Goal: Task Accomplishment & Management: Use online tool/utility

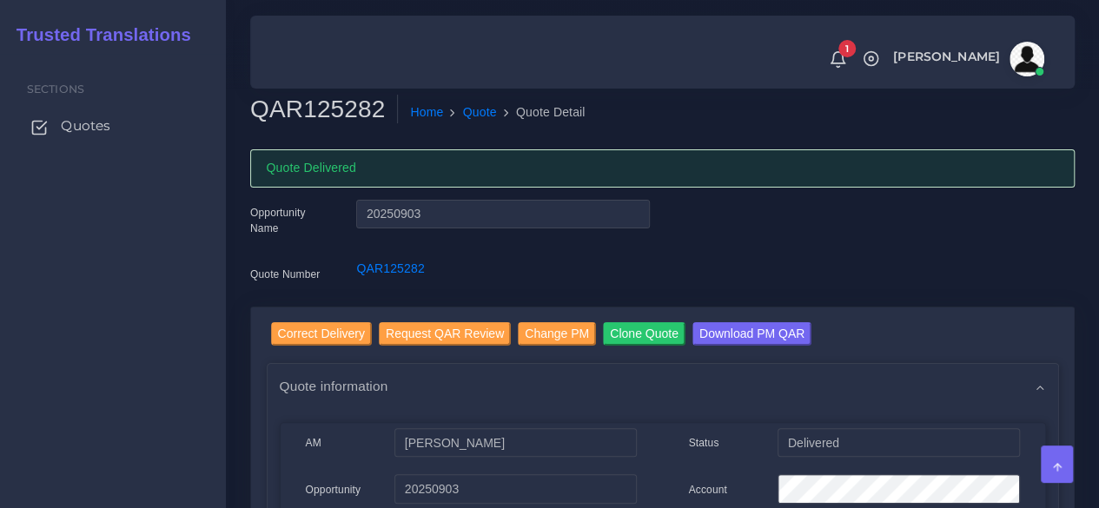
click at [102, 124] on span "Quotes" at bounding box center [86, 125] width 50 height 19
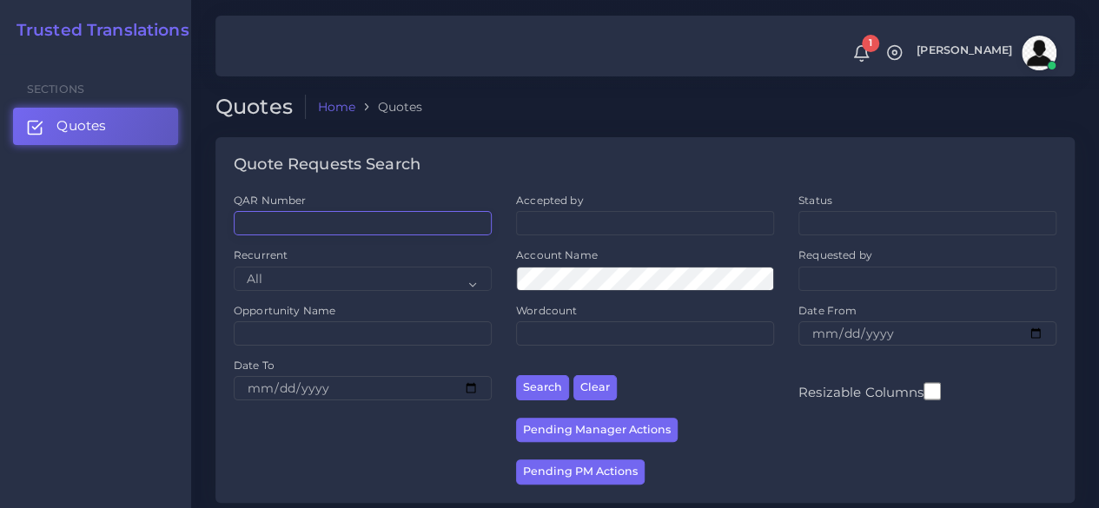
click at [297, 222] on input "QAR Number" at bounding box center [363, 223] width 258 height 24
paste input "QAR124415"
type input "QAR124415"
click at [516, 375] on button "Search" at bounding box center [542, 387] width 53 height 25
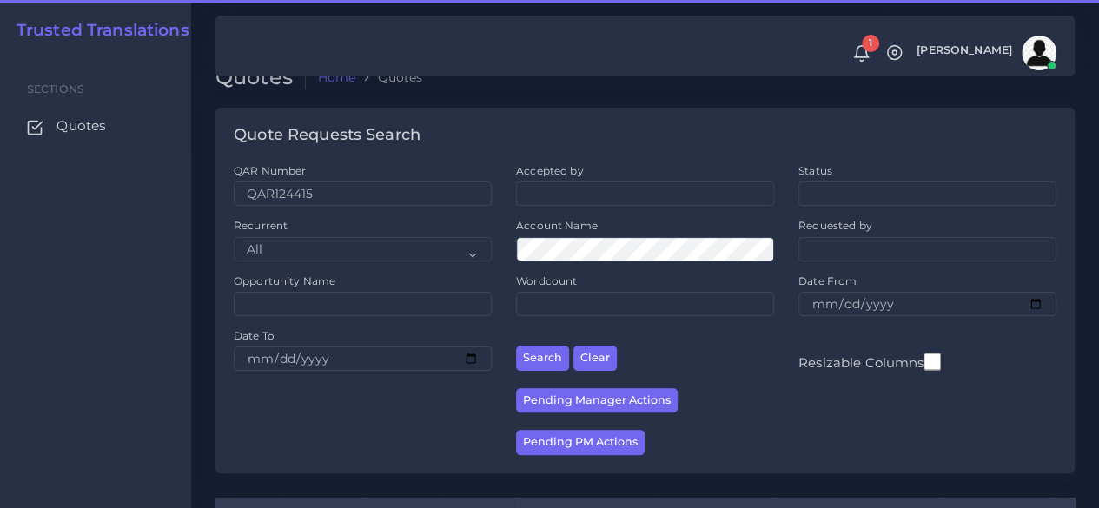
scroll to position [222, 0]
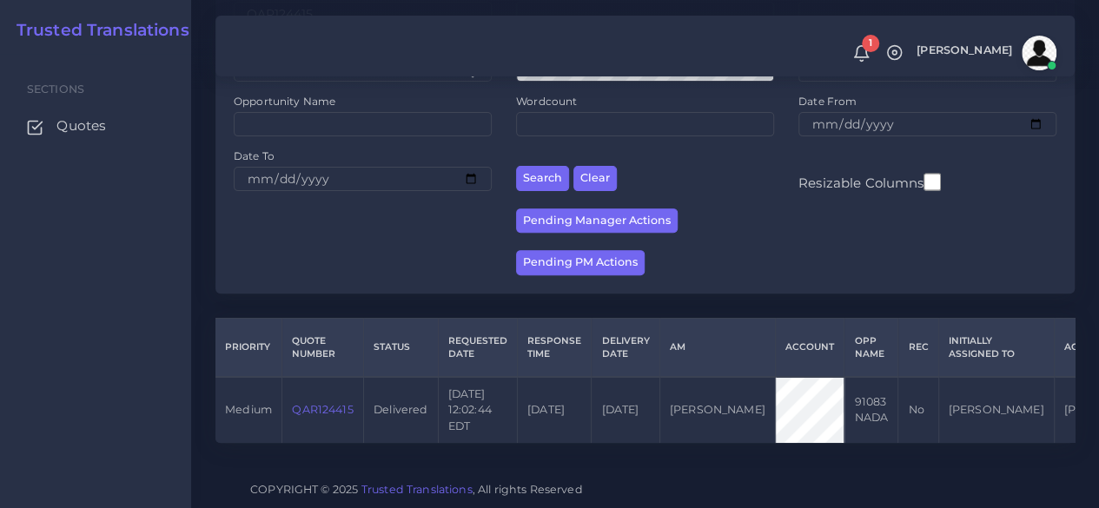
click at [325, 403] on link "QAR124415" at bounding box center [322, 409] width 61 height 13
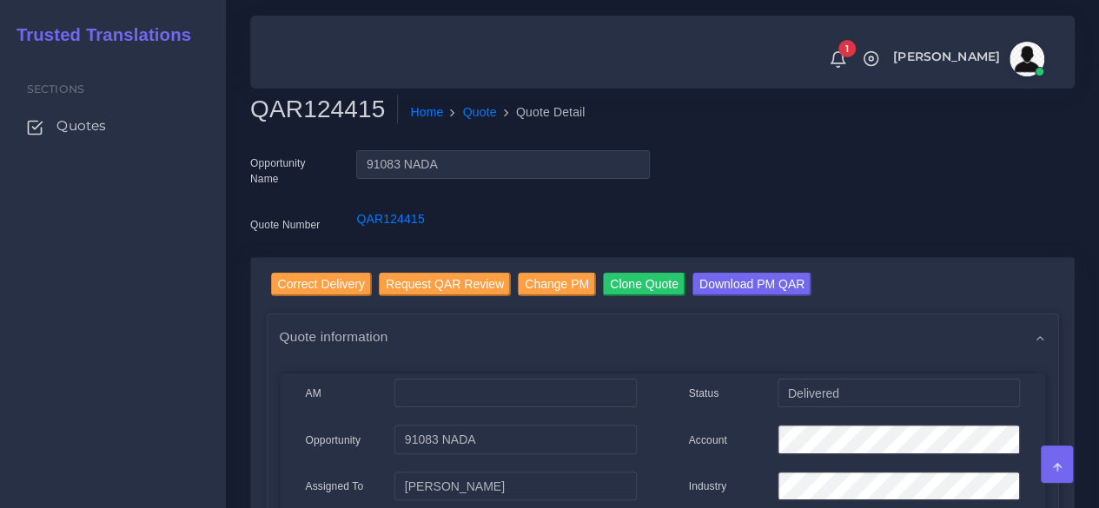
click at [111, 378] on div "Sections Quotes" at bounding box center [113, 281] width 226 height 454
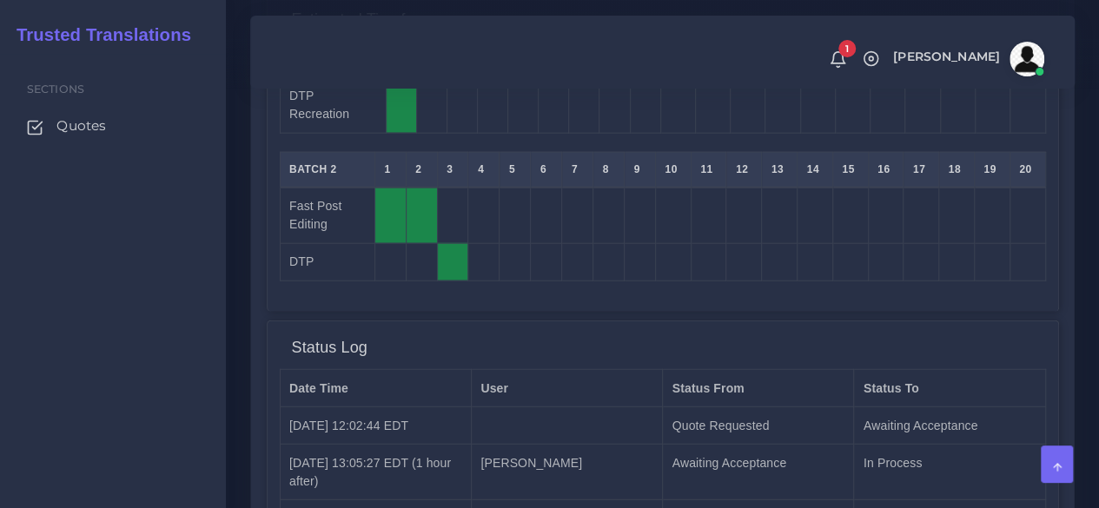
scroll to position [2259, 0]
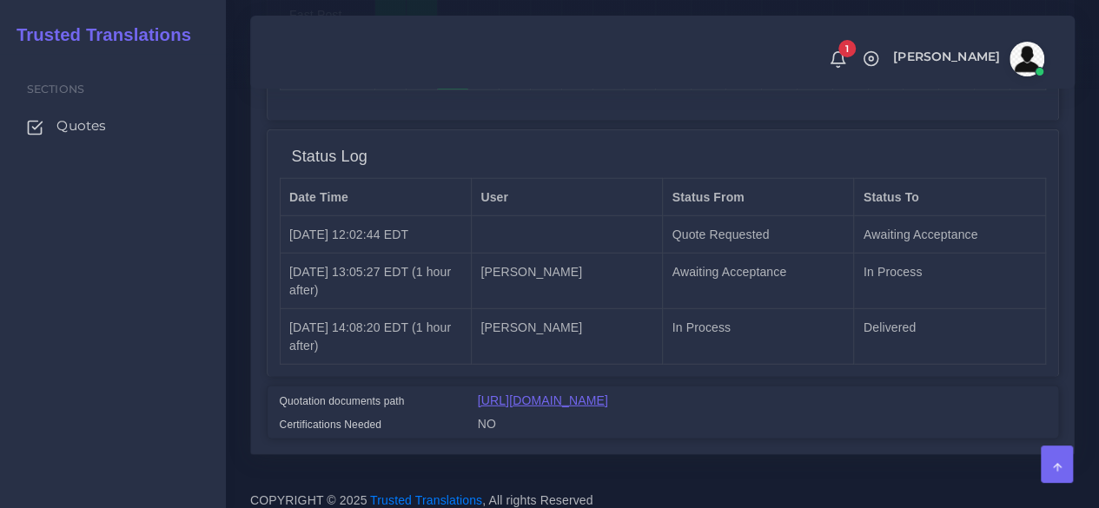
click at [567, 394] on link "https://workdrive.zoho.com/fgoh3e43b1a1fe2124b65bedd7c3c51a0e040/teams/fgoh3e43…" at bounding box center [543, 401] width 130 height 14
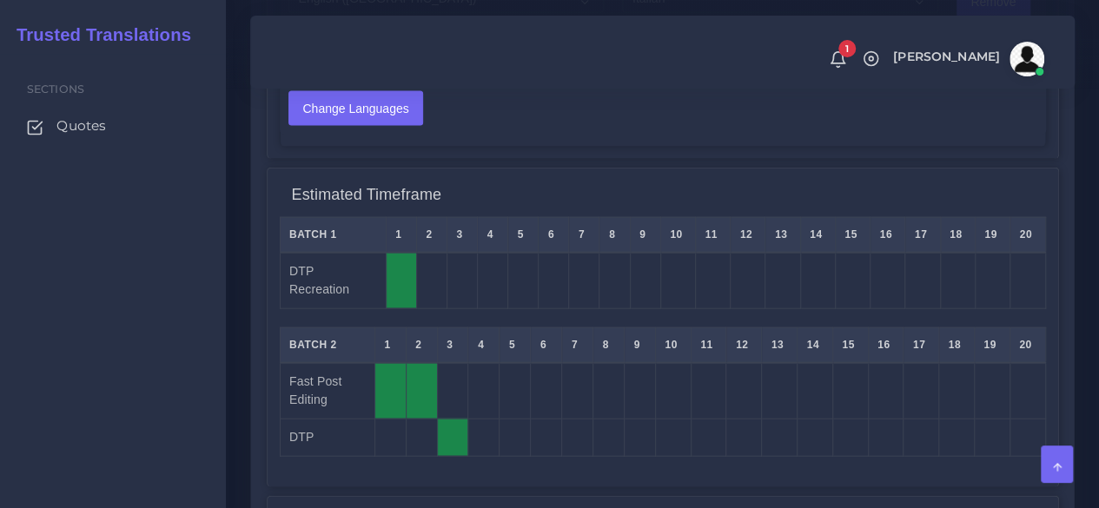
scroll to position [1477, 0]
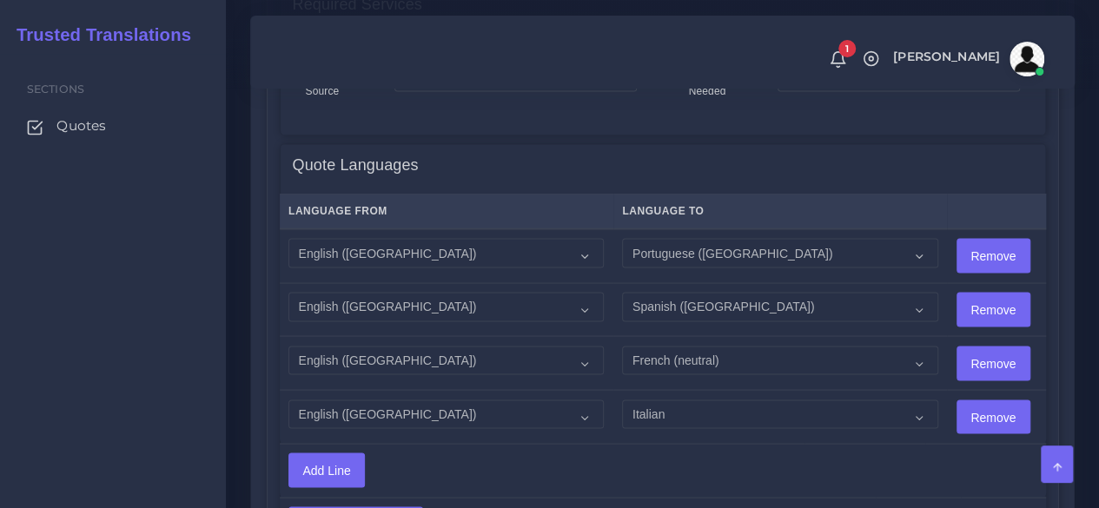
drag, startPoint x: 208, startPoint y: 270, endPoint x: 236, endPoint y: 282, distance: 31.1
click at [208, 270] on div "Sections Quotes" at bounding box center [113, 281] width 226 height 454
click at [726, 307] on select "Acoli Afar Afrikaans Akan Akateko Albanian American Sign Language (ASL) Amharic…" at bounding box center [779, 307] width 315 height 30
select select "15006"
click at [622, 292] on select "Acoli Afar Afrikaans Akan Akateko Albanian American Sign Language (ASL) Amharic…" at bounding box center [779, 307] width 315 height 30
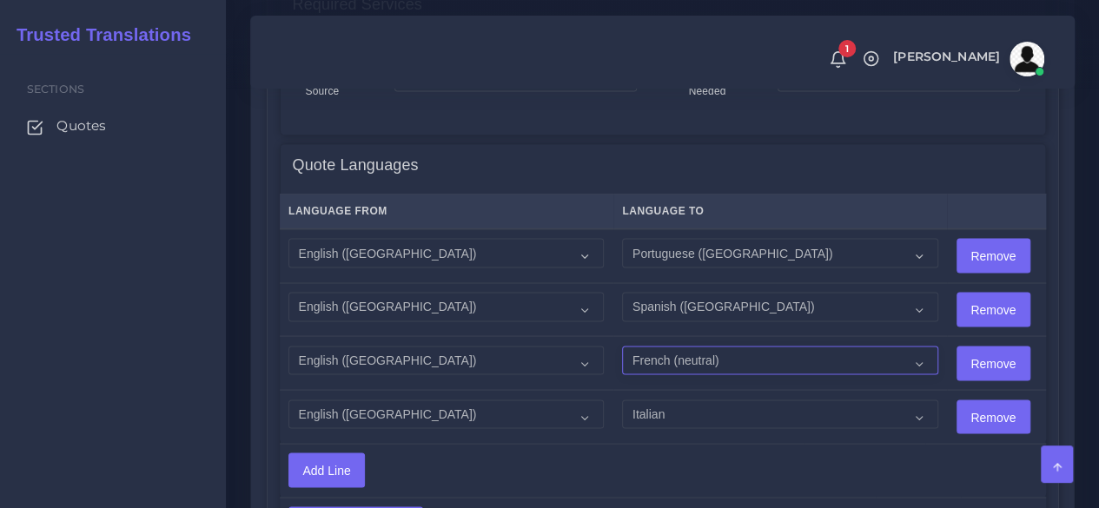
click at [695, 360] on select "Acoli Afar Afrikaans Akan Akateko Albanian American Sign Language (ASL) Amharic…" at bounding box center [779, 361] width 315 height 30
select select "19002"
click at [622, 346] on select "Acoli Afar Afrikaans Akan Akateko Albanian American Sign Language (ASL) Amharic…" at bounding box center [779, 361] width 315 height 30
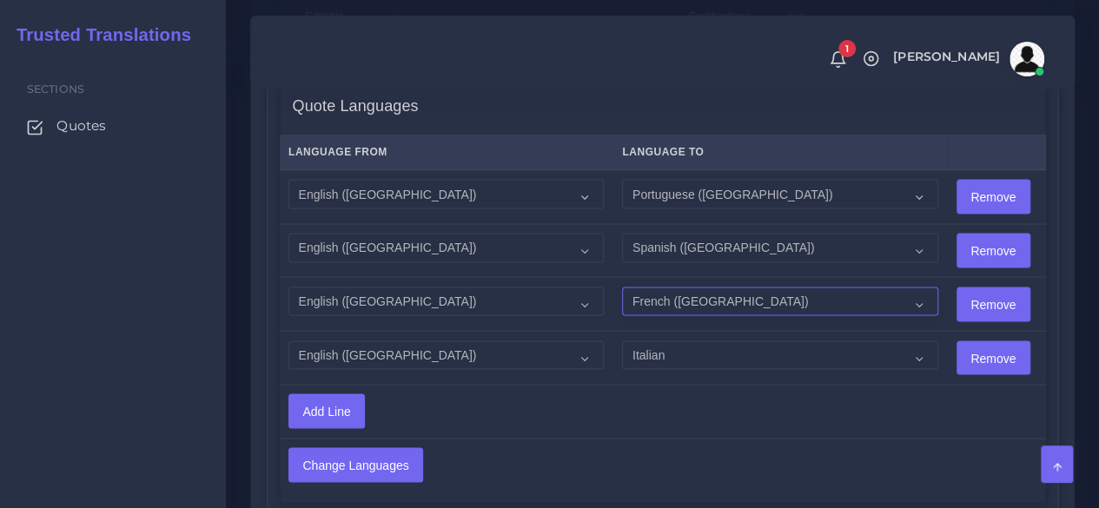
scroll to position [1564, 0]
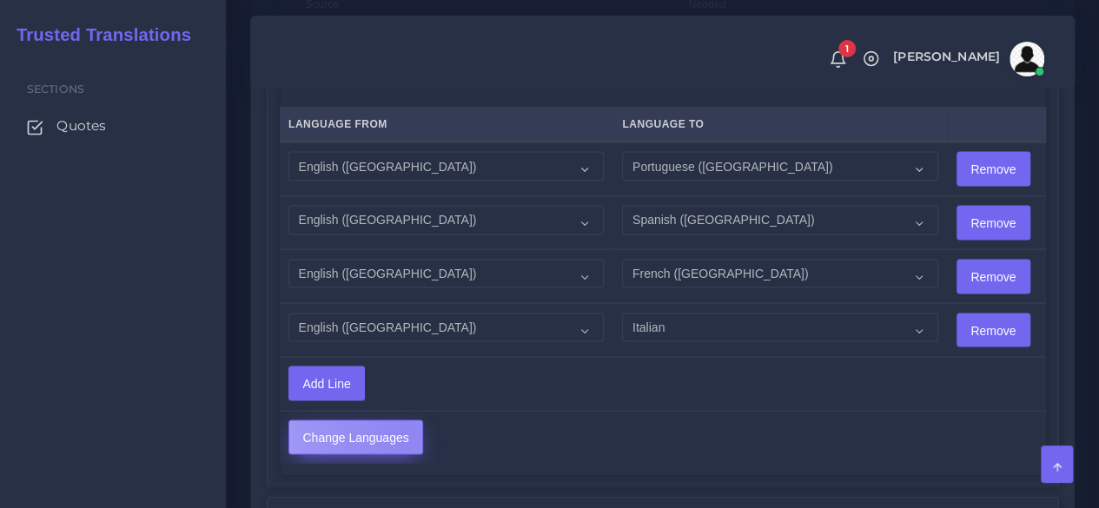
click at [404, 427] on input "Change Languages" at bounding box center [355, 437] width 133 height 33
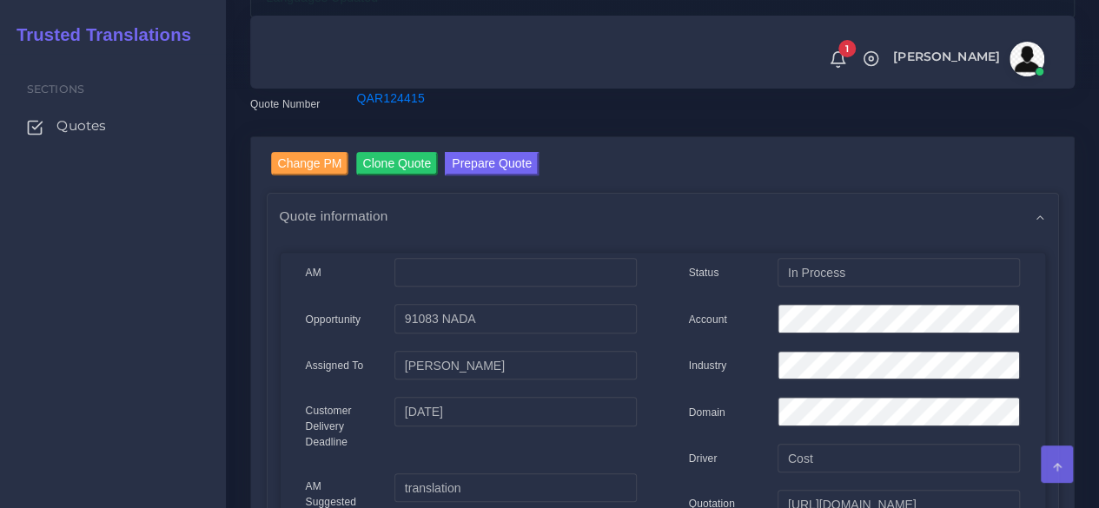
scroll to position [174, 0]
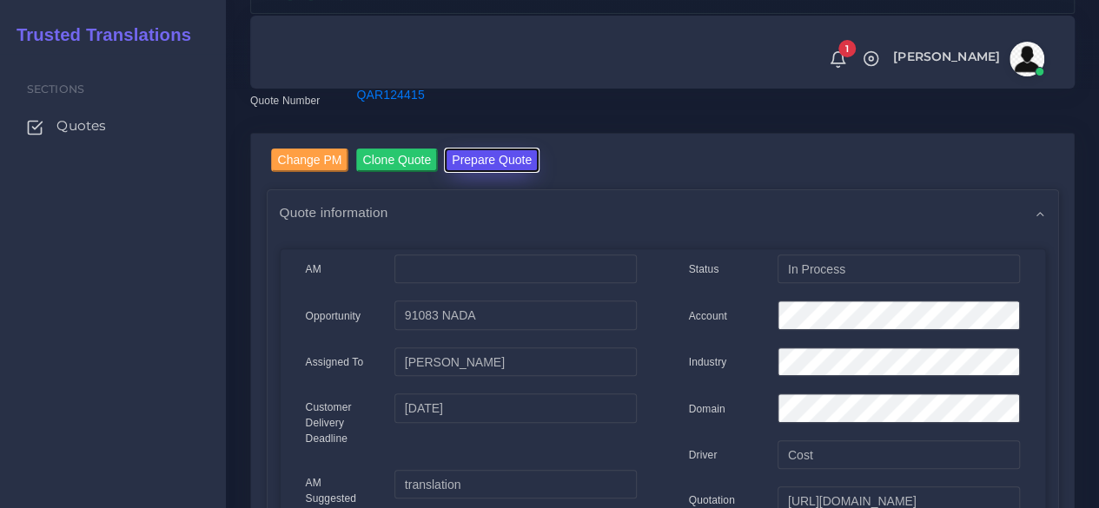
click at [503, 162] on button "Prepare Quote" at bounding box center [492, 160] width 94 height 23
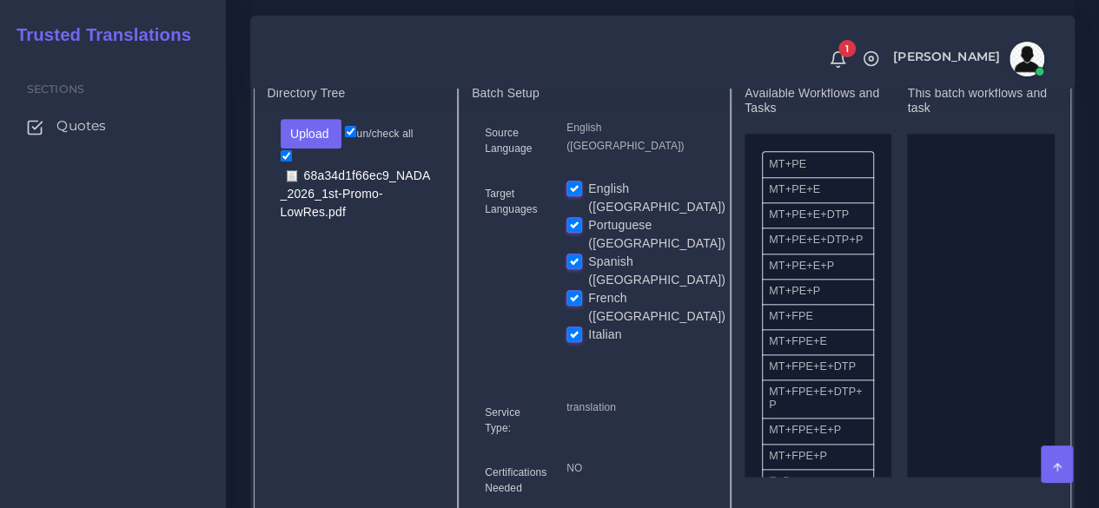
scroll to position [695, 0]
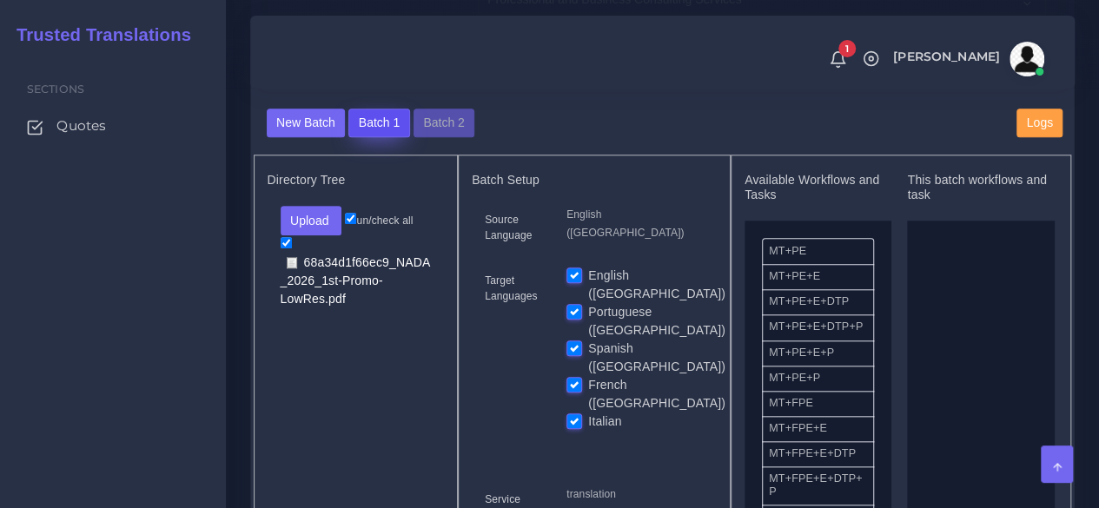
click at [382, 138] on button "Batch 1" at bounding box center [378, 124] width 61 height 30
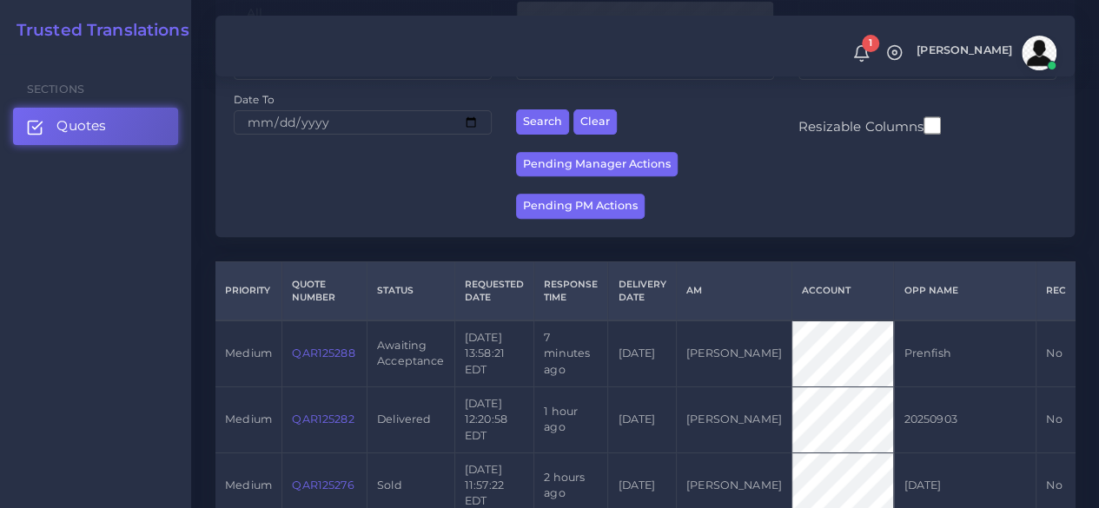
scroll to position [348, 0]
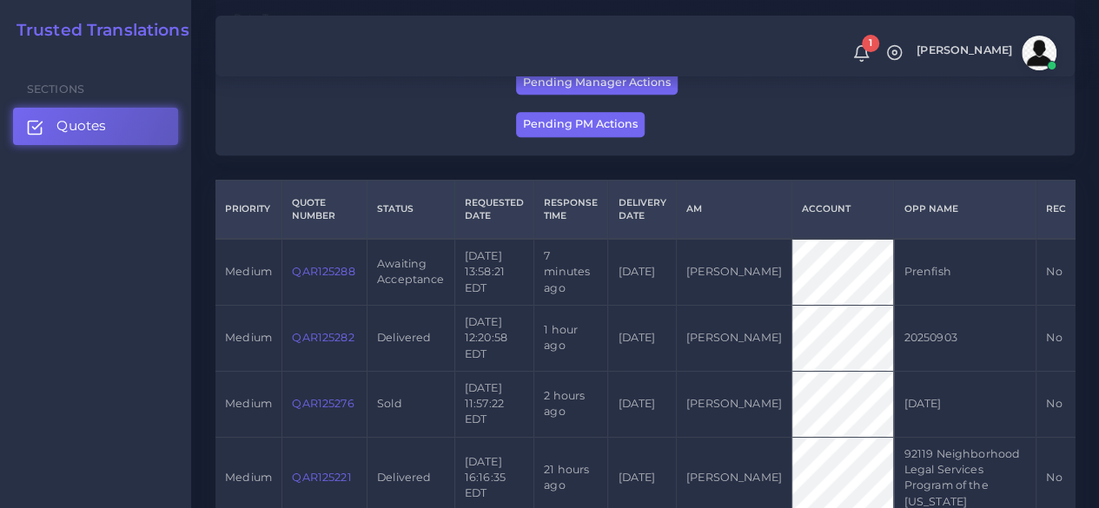
click at [327, 268] on link "QAR125288" at bounding box center [323, 271] width 63 height 13
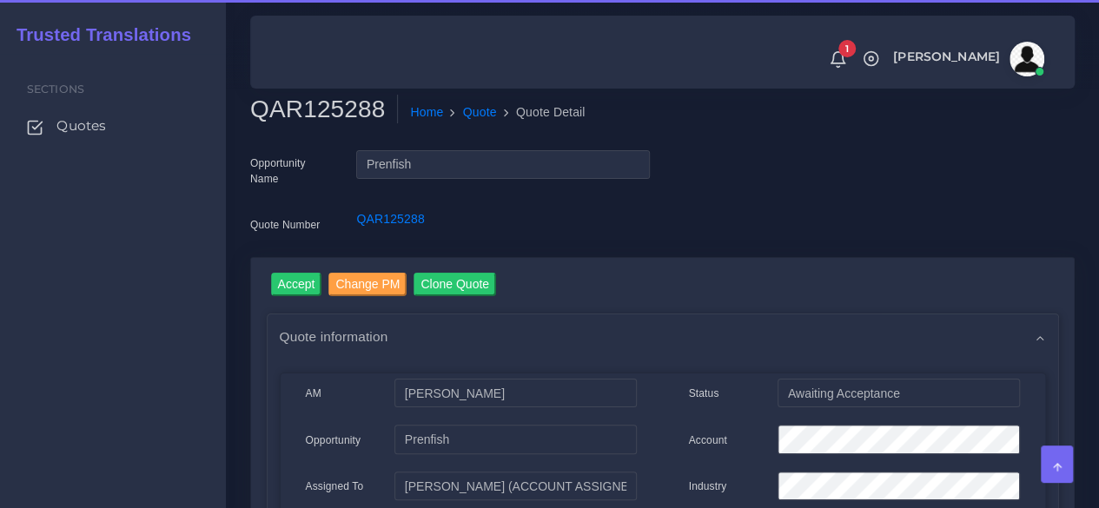
click at [299, 100] on h2 "QAR125288" at bounding box center [324, 110] width 148 height 30
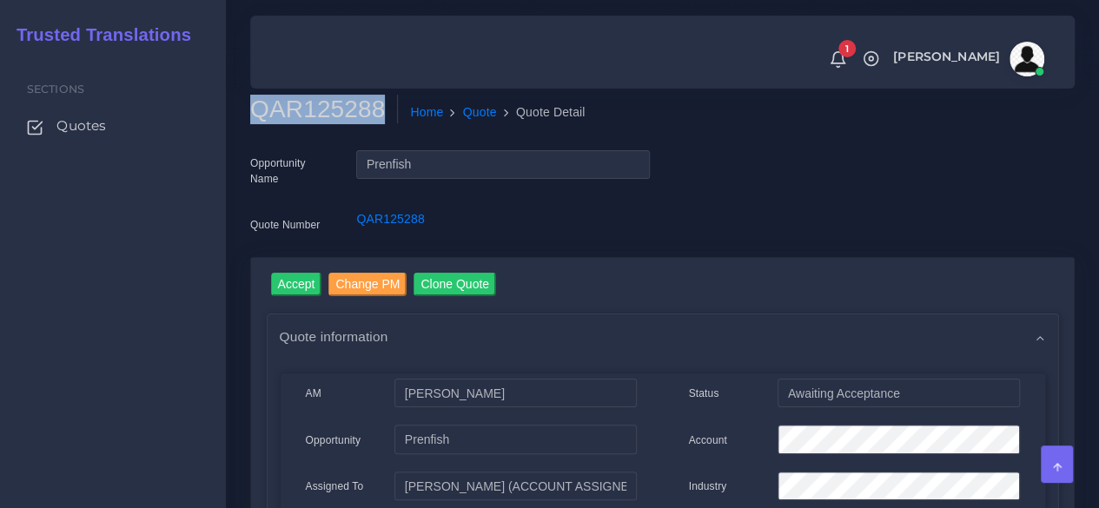
click at [299, 100] on h2 "QAR125288" at bounding box center [324, 110] width 148 height 30
copy h2 "QAR125288"
click at [308, 285] on input "Accept" at bounding box center [296, 284] width 51 height 23
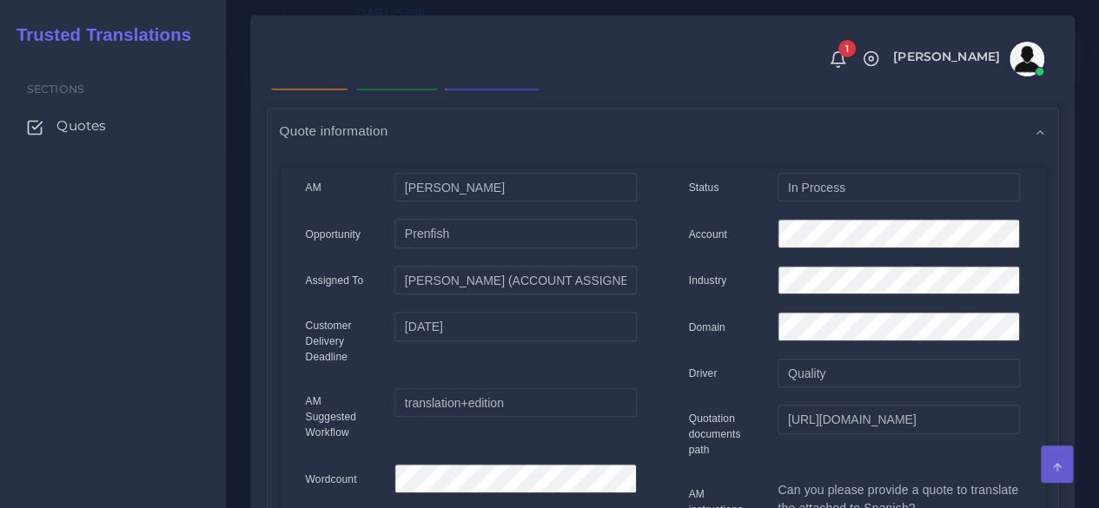
scroll to position [174, 0]
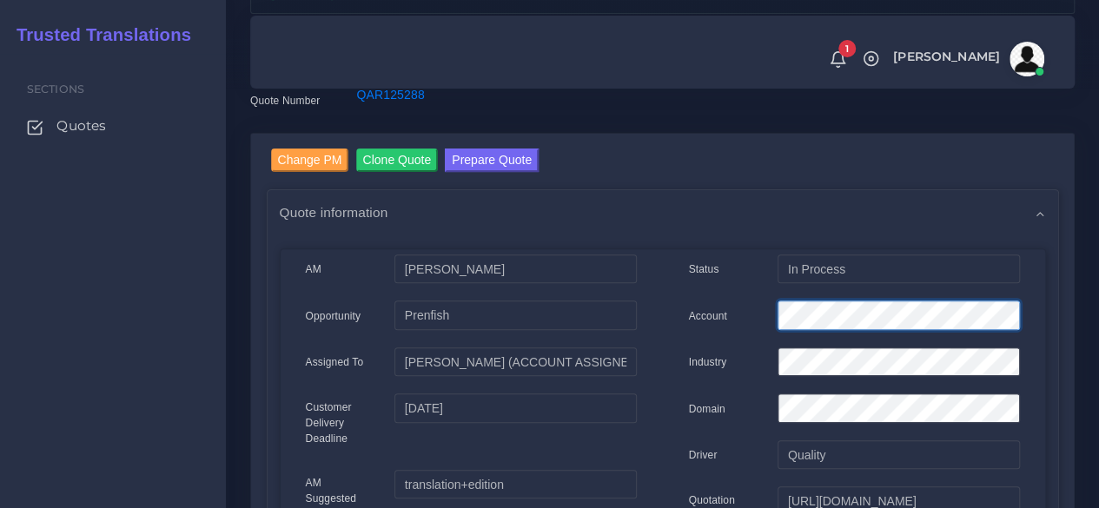
click at [702, 313] on div "Account" at bounding box center [854, 318] width 357 height 35
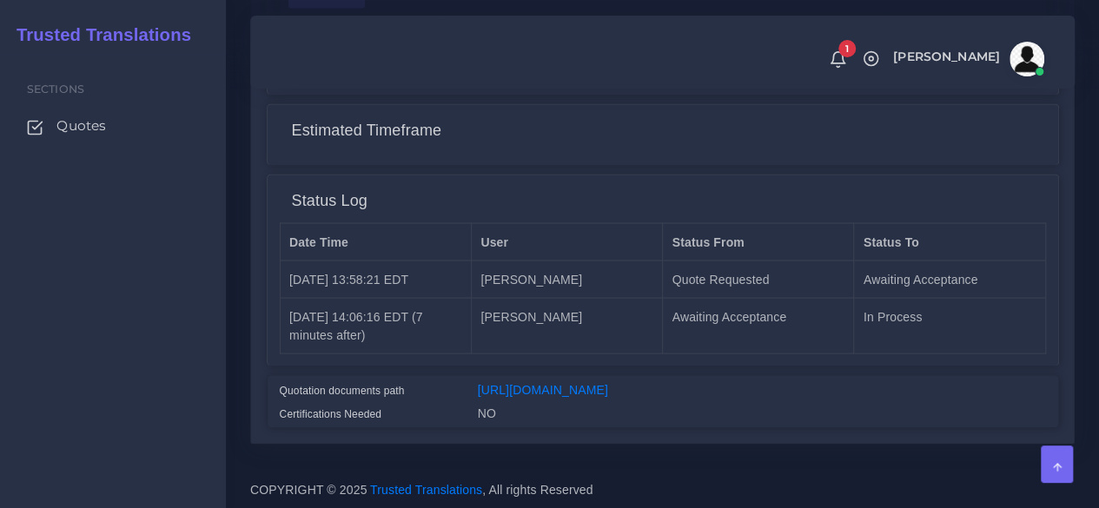
scroll to position [1462, 0]
click at [606, 382] on link "[URL][DOMAIN_NAME]" at bounding box center [543, 389] width 130 height 14
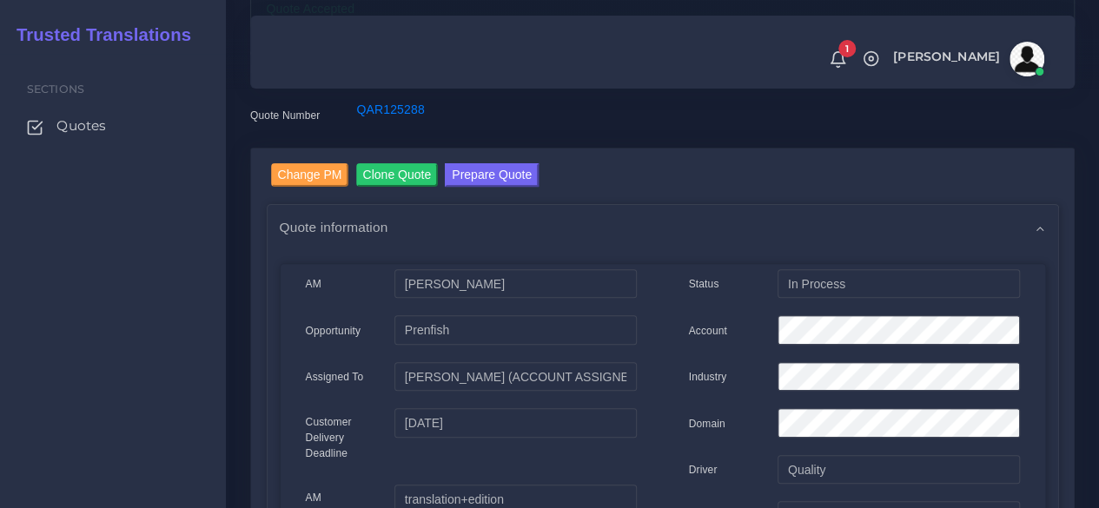
scroll to position [0, 0]
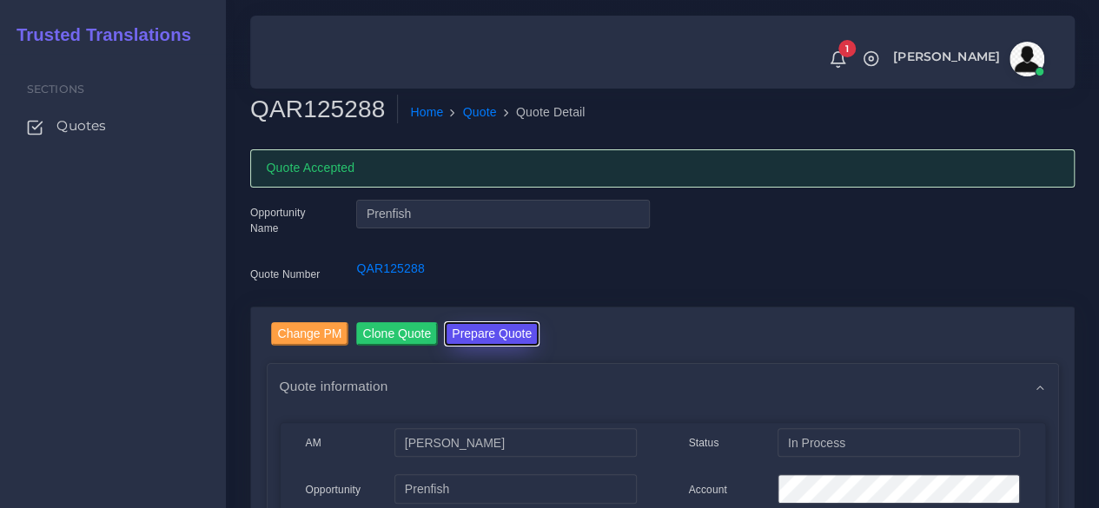
click at [467, 326] on button "Prepare Quote" at bounding box center [492, 333] width 94 height 23
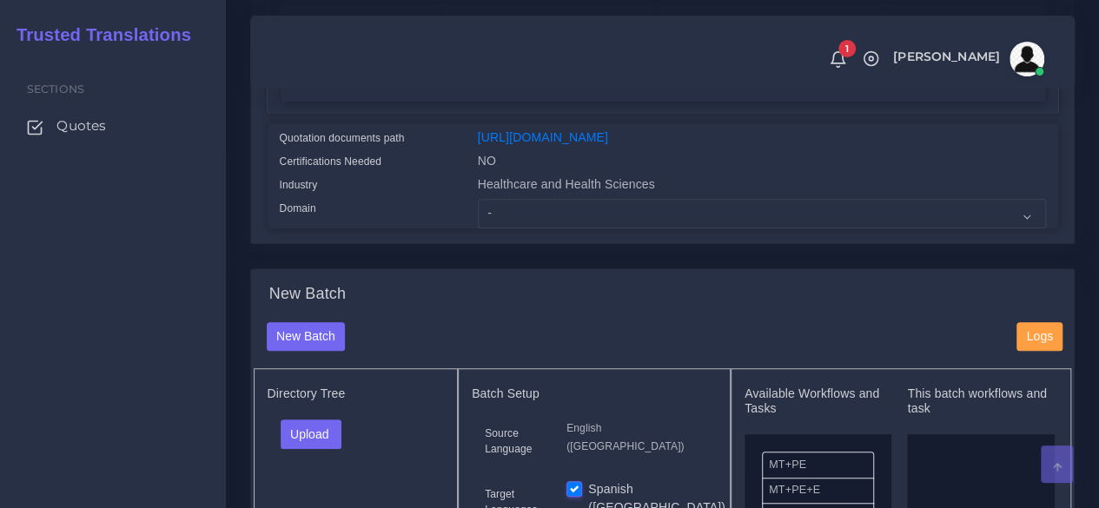
scroll to position [434, 0]
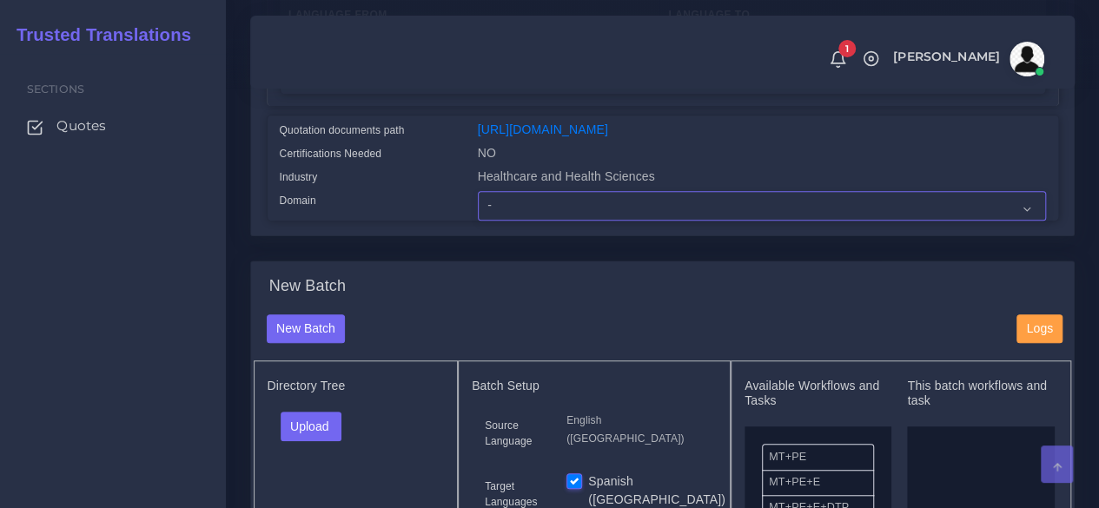
click at [507, 221] on select "- Advertising and Media Agriculture, Forestry and Fishing Architecture, Buildin…" at bounding box center [762, 206] width 568 height 30
select select "Healthcare and Health Sciences"
click at [478, 221] on select "- Advertising and Media Agriculture, Forestry and Fishing Architecture, Buildin…" at bounding box center [762, 206] width 568 height 30
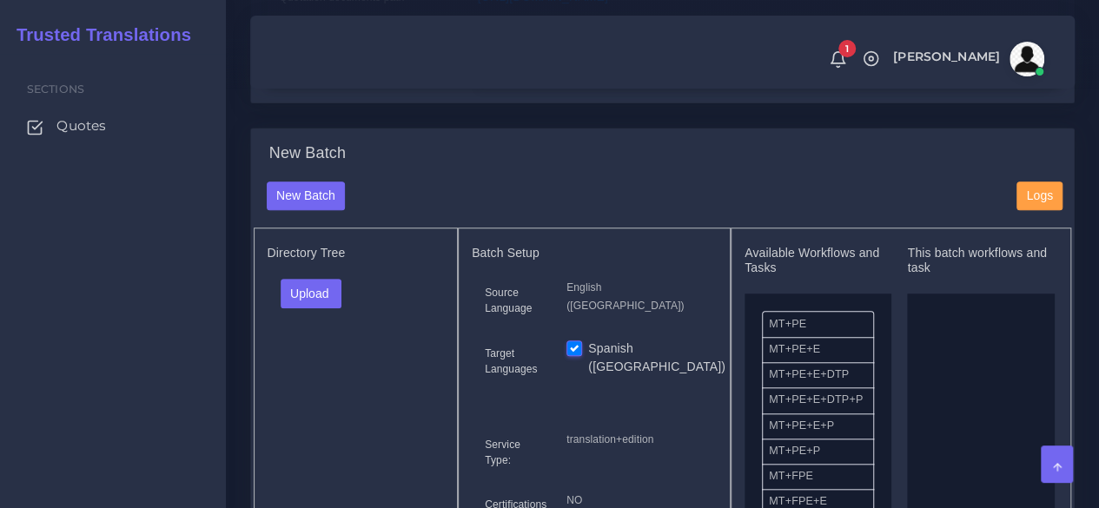
scroll to position [695, 0]
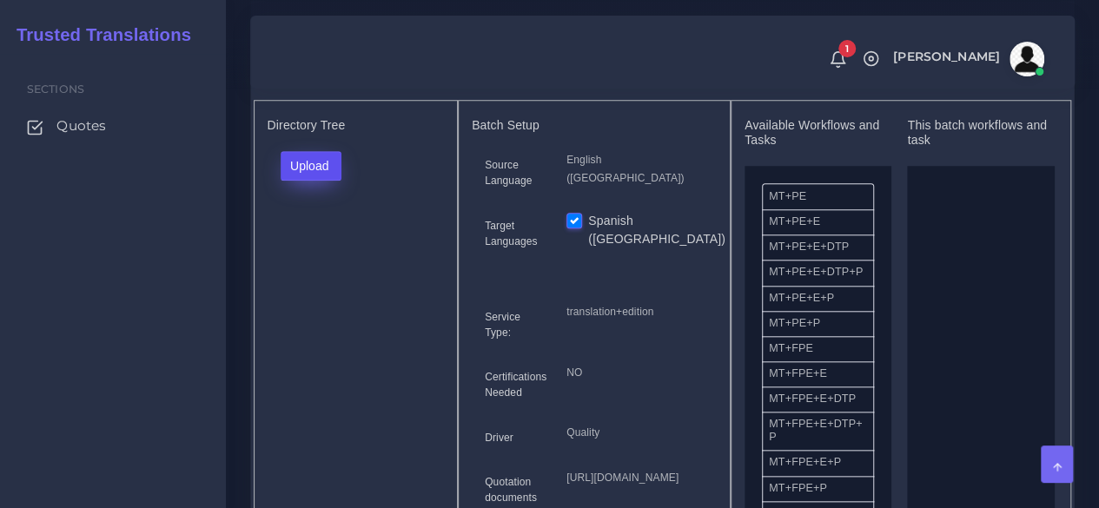
click at [312, 181] on button "Upload" at bounding box center [312, 166] width 62 height 30
click at [327, 242] on label "Files" at bounding box center [342, 232] width 120 height 22
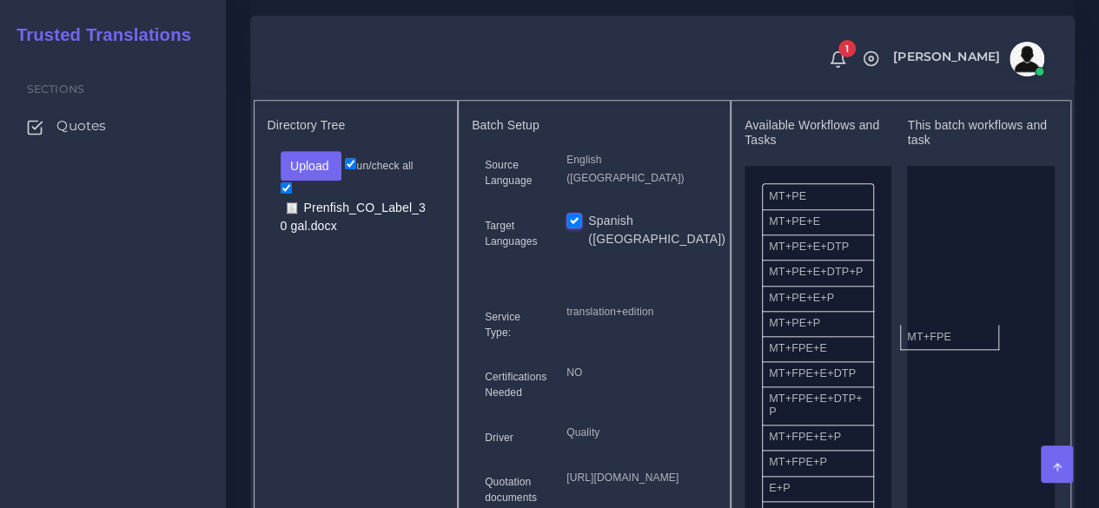
drag, startPoint x: 843, startPoint y: 386, endPoint x: 981, endPoint y: 363, distance: 140.0
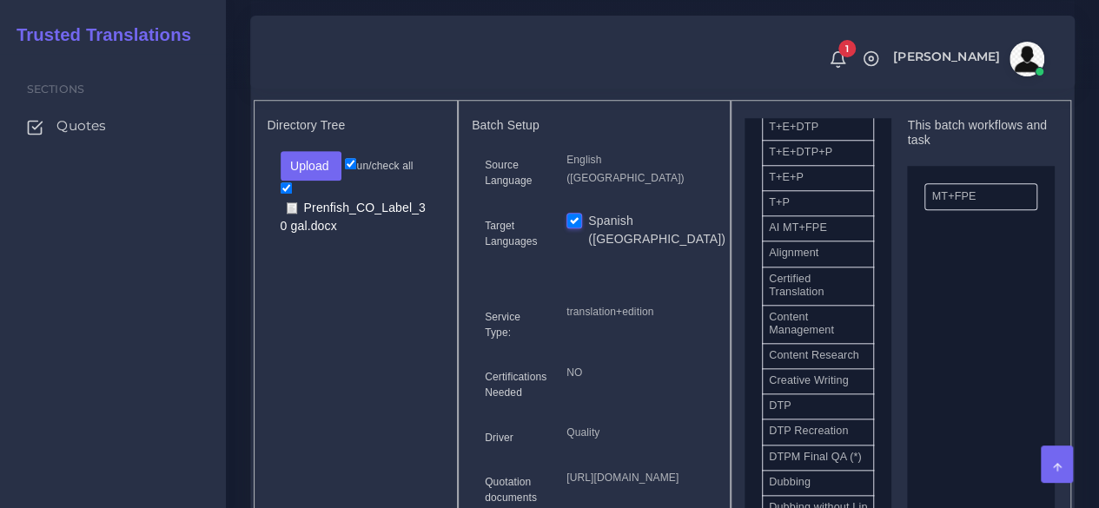
scroll to position [434, 0]
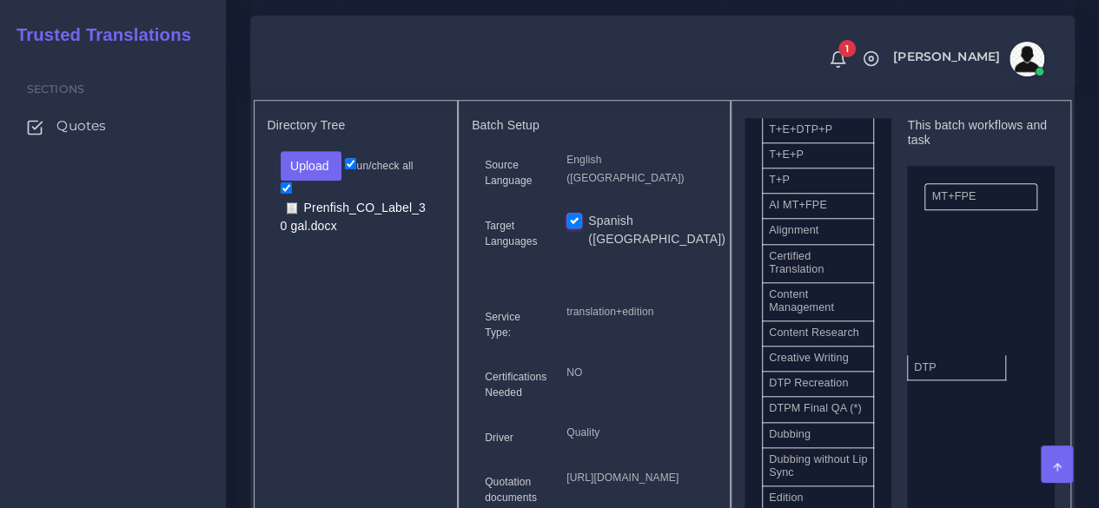
drag, startPoint x: 804, startPoint y: 428, endPoint x: 949, endPoint y: 393, distance: 149.4
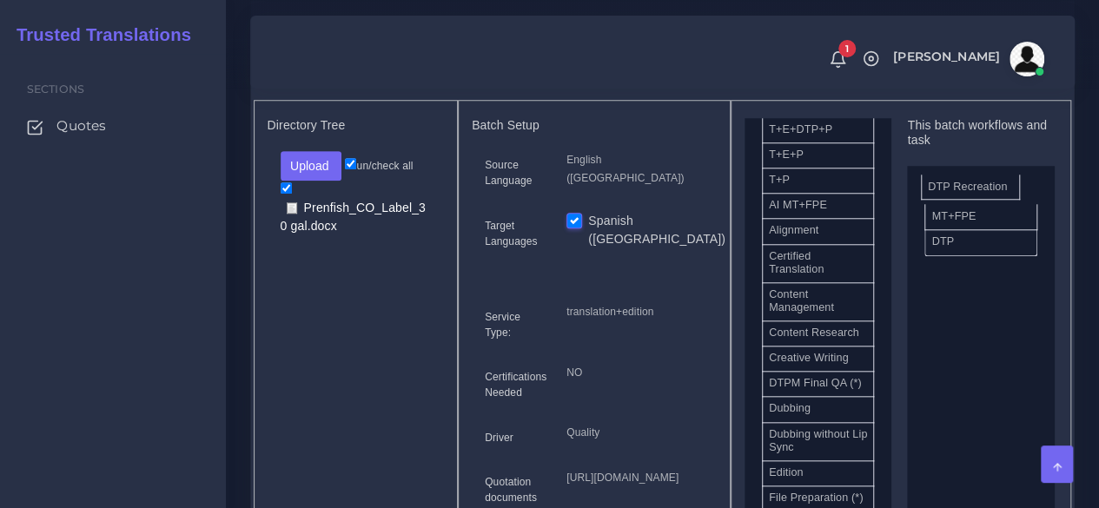
drag, startPoint x: 801, startPoint y: 434, endPoint x: 960, endPoint y: 218, distance: 268.5
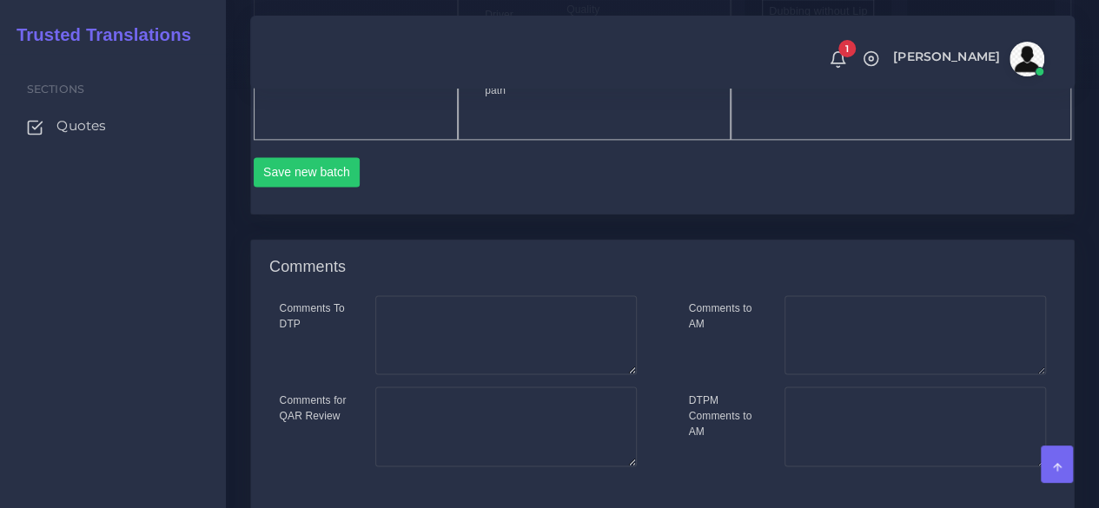
scroll to position [1130, 0]
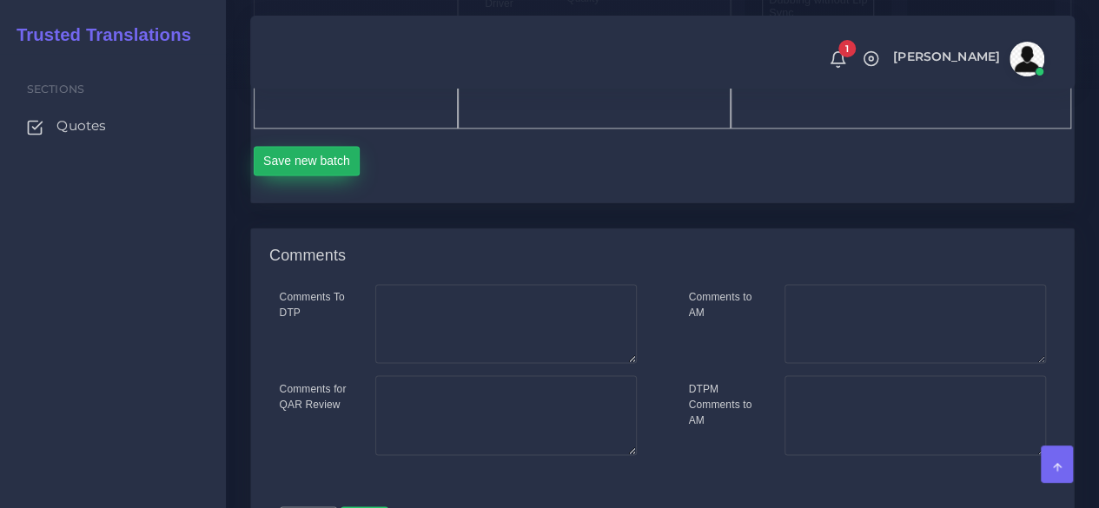
click at [340, 176] on button "Save new batch" at bounding box center [307, 161] width 107 height 30
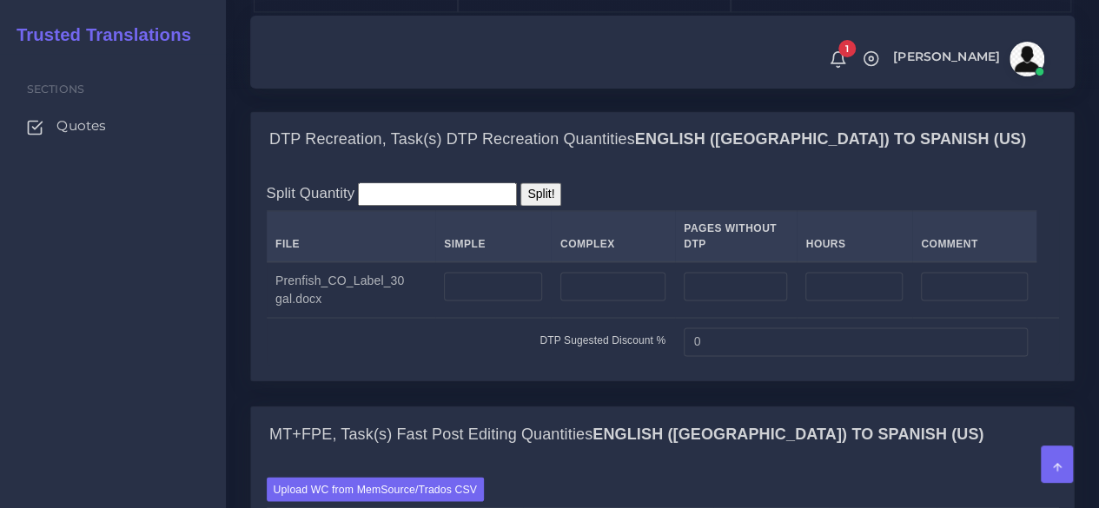
scroll to position [1390, 0]
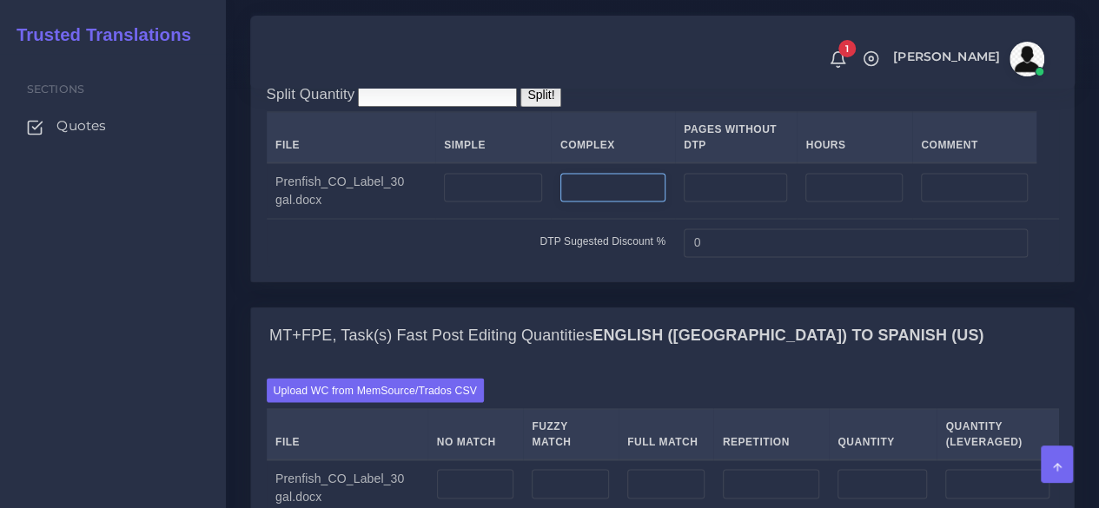
click at [603, 202] on input "number" at bounding box center [612, 188] width 105 height 30
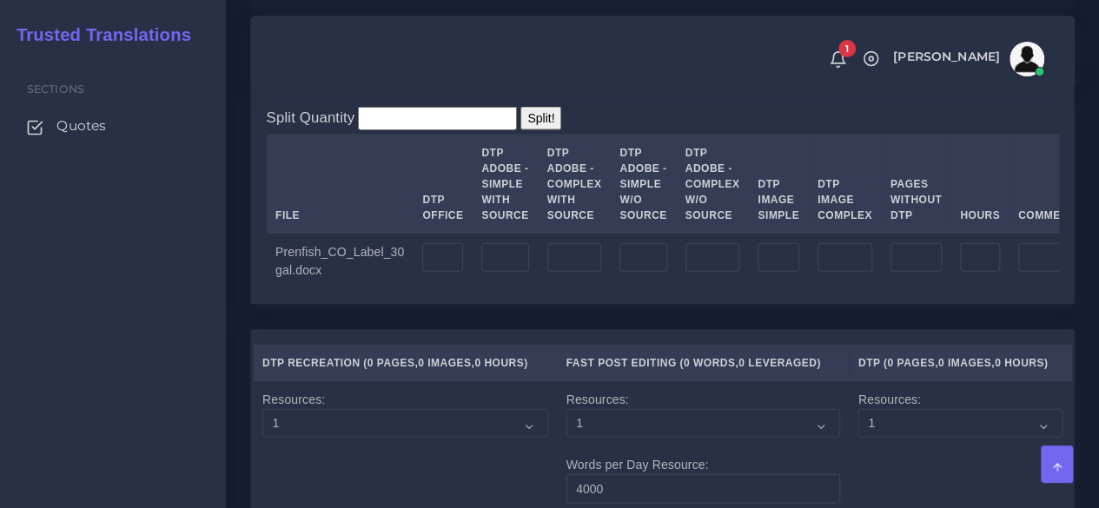
scroll to position [2085, 0]
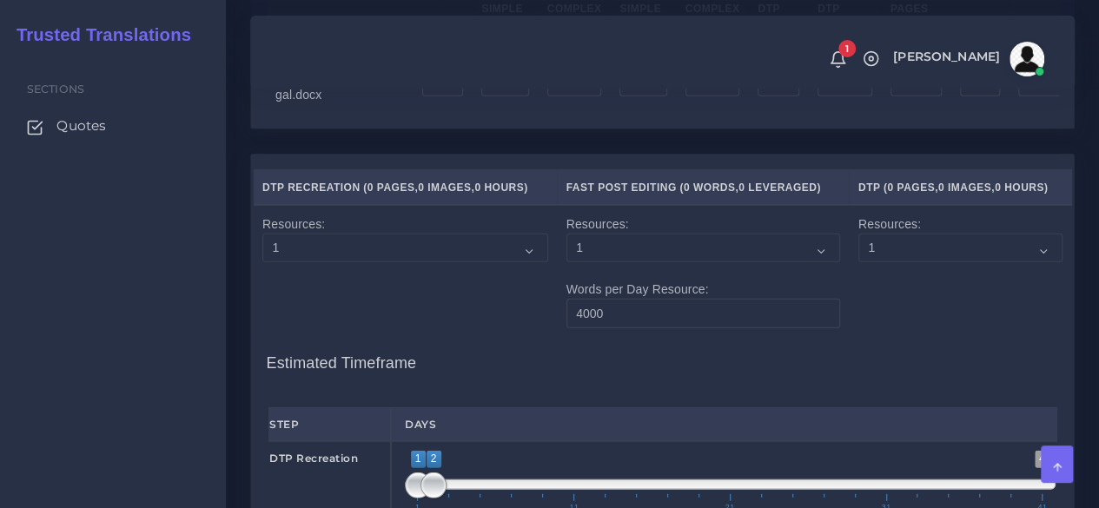
type input "2"
click at [551, 97] on input "number" at bounding box center [574, 83] width 55 height 30
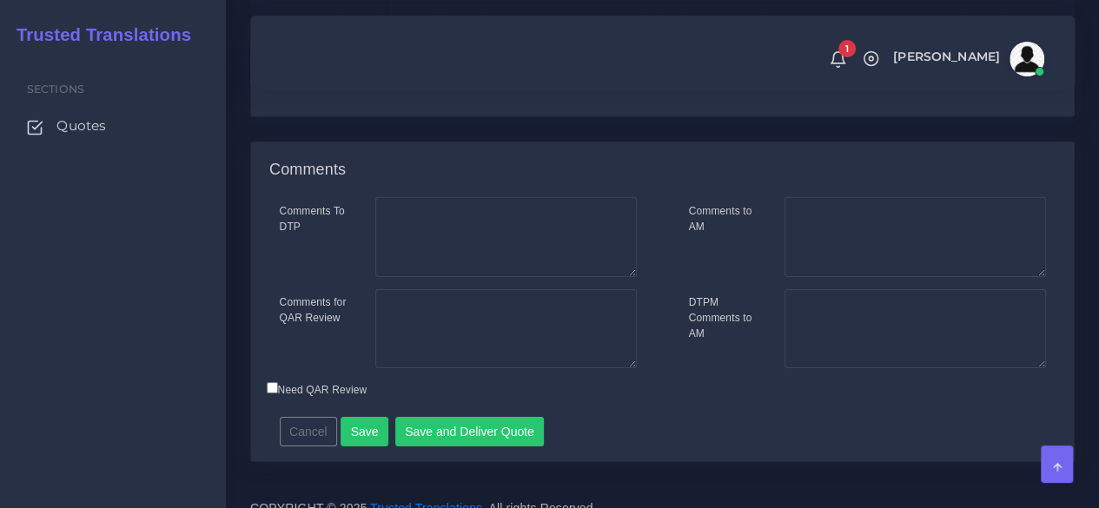
scroll to position [2829, 0]
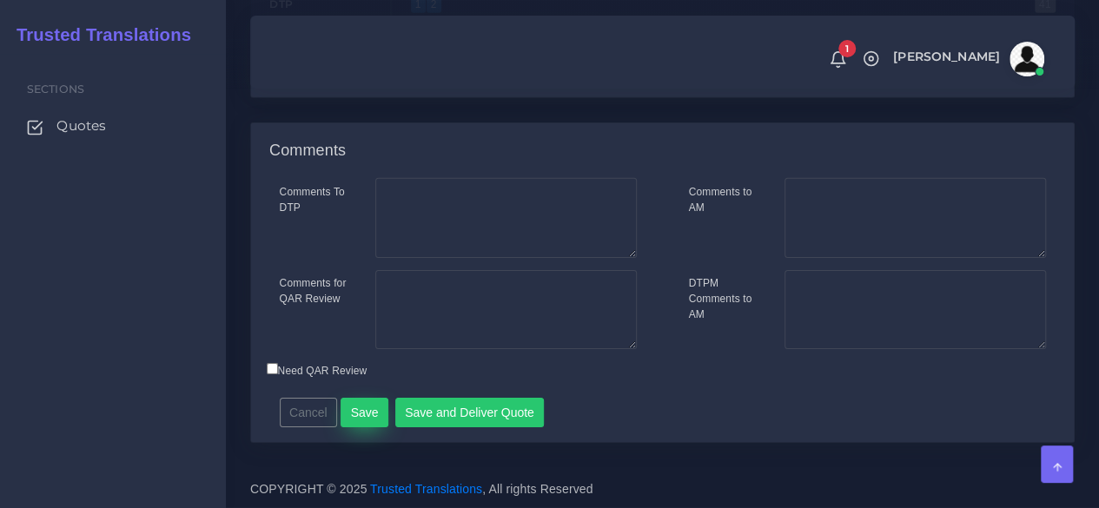
type input "2"
click at [363, 413] on button "Save" at bounding box center [365, 413] width 48 height 30
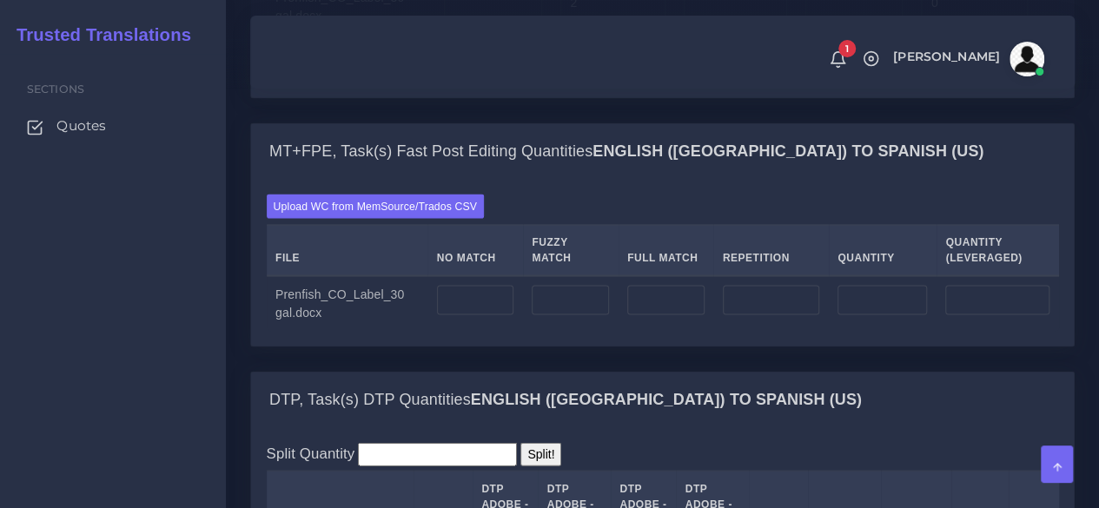
scroll to position [1651, 0]
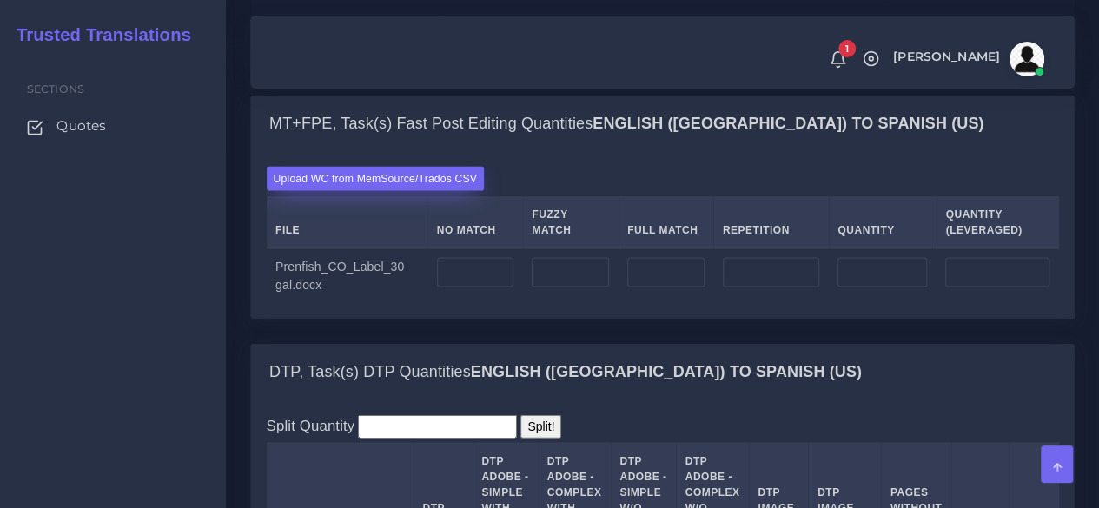
click at [365, 190] on label "Upload WC from MemSource/Trados CSV" at bounding box center [376, 178] width 218 height 23
click at [0, 0] on input "Upload WC from MemSource/Trados CSV" at bounding box center [0, 0] width 0 height 0
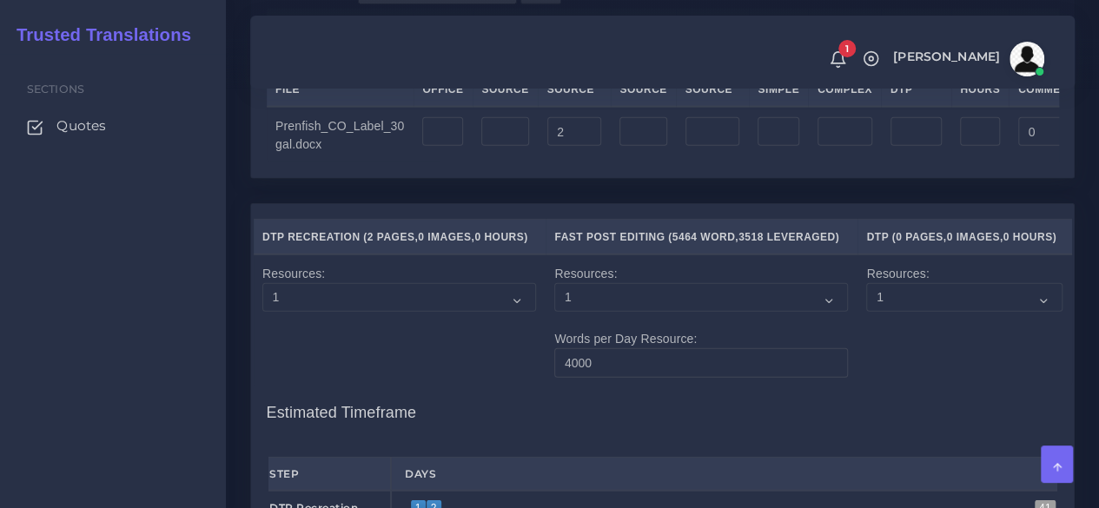
scroll to position [2433, 0]
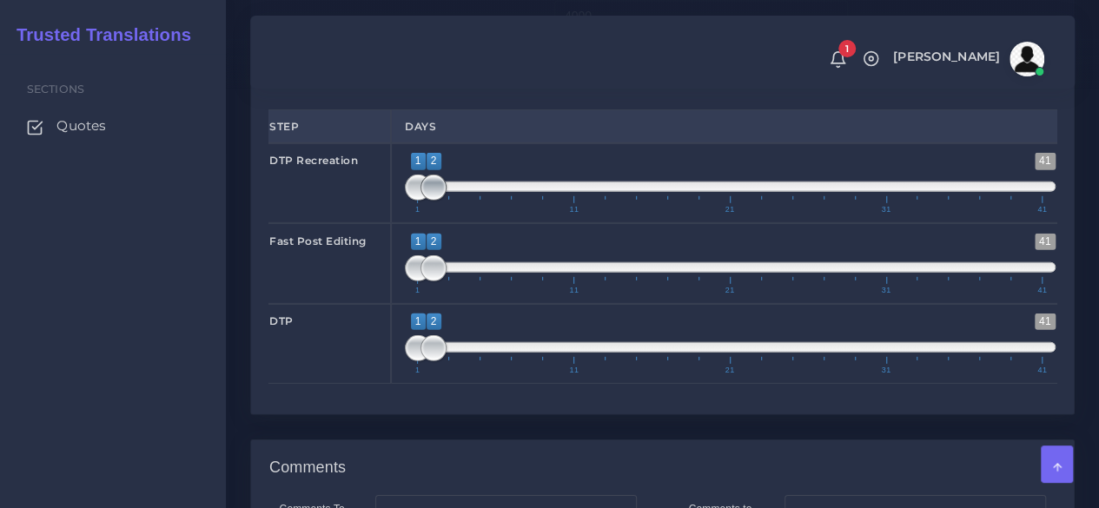
type input "1;1"
drag, startPoint x: 432, startPoint y: 322, endPoint x: 382, endPoint y: 326, distance: 49.7
click at [382, 223] on div "DTP Recreation 1 41 1 1 1 — 1 1 11 21 31 41 1;1" at bounding box center [662, 183] width 814 height 80
type input "1;1"
drag, startPoint x: 428, startPoint y: 404, endPoint x: 379, endPoint y: 407, distance: 48.7
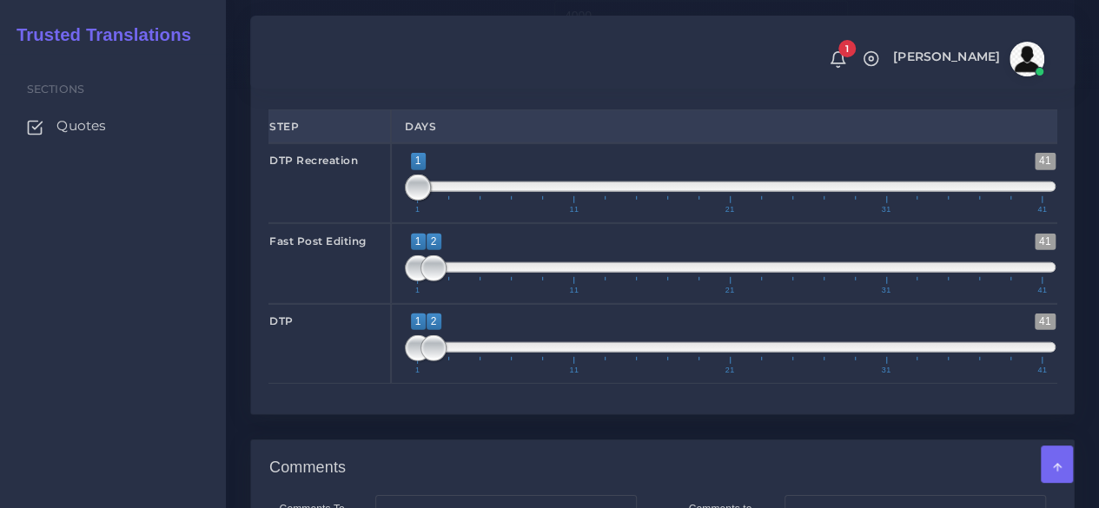
click at [379, 303] on div "Fast Post Editing 1 41 1 2 1 — 2 1 11 21 31 41 1;1" at bounding box center [662, 263] width 814 height 80
type input "2;2"
drag, startPoint x: 412, startPoint y: 479, endPoint x: 422, endPoint y: 475, distance: 11.0
click at [422, 361] on span at bounding box center [434, 348] width 26 height 26
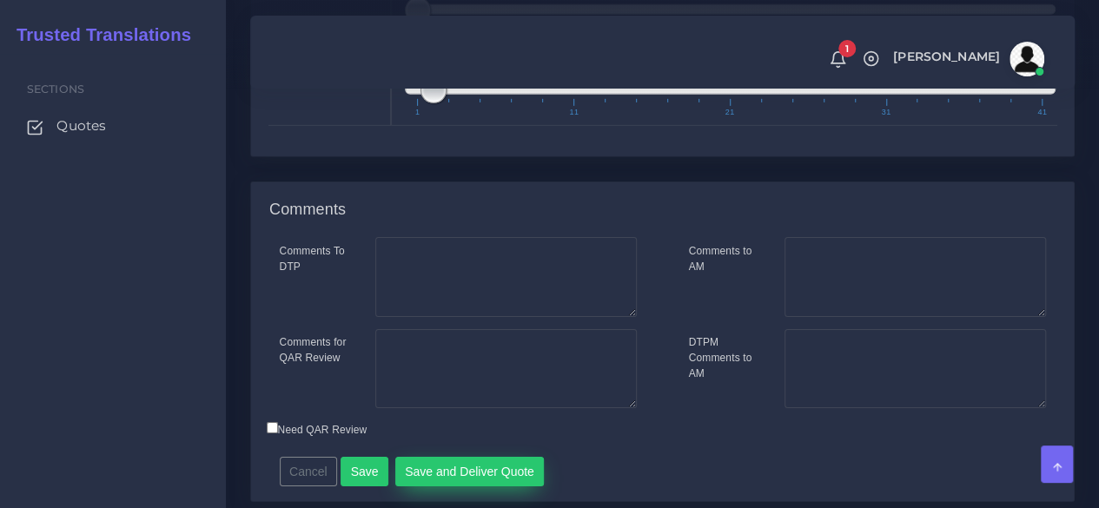
scroll to position [2867, 0]
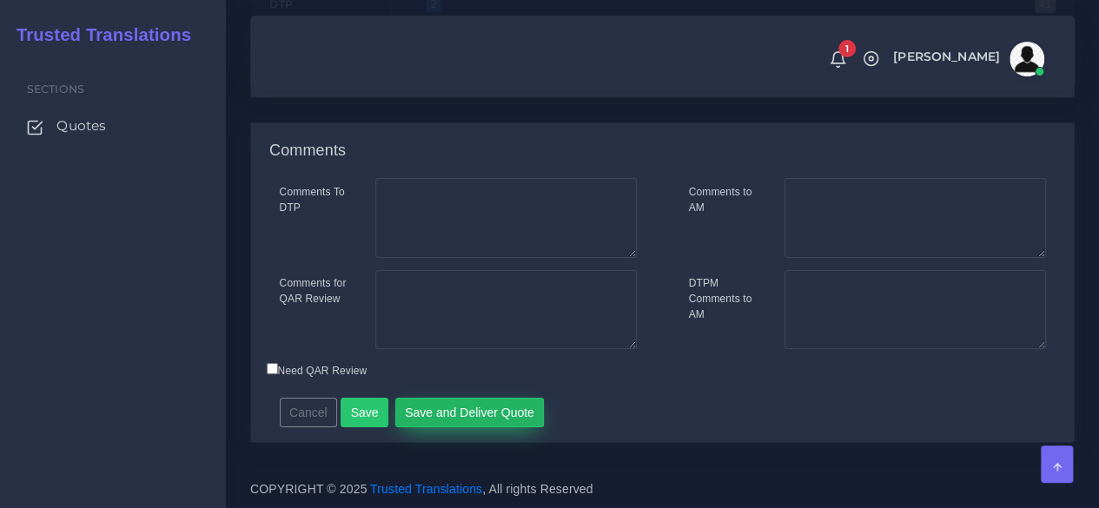
click at [461, 428] on button "Save and Deliver Quote" at bounding box center [469, 413] width 149 height 30
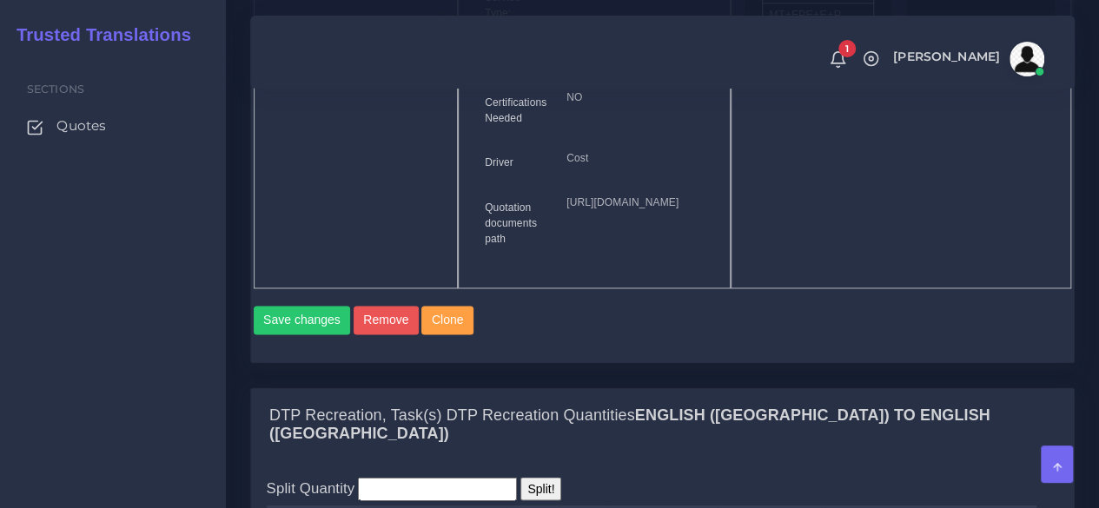
scroll to position [1303, 0]
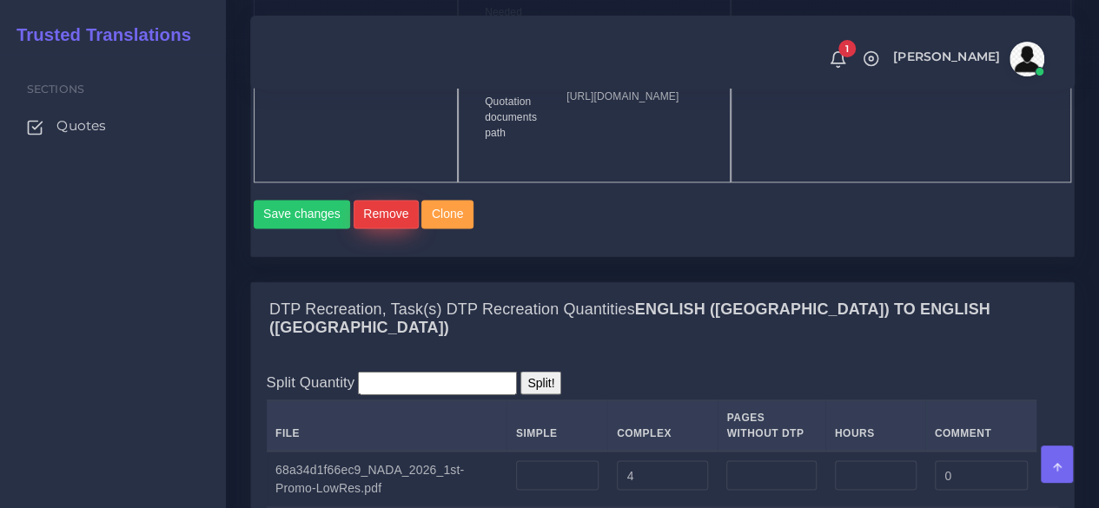
click at [396, 229] on button "Remove" at bounding box center [386, 215] width 65 height 30
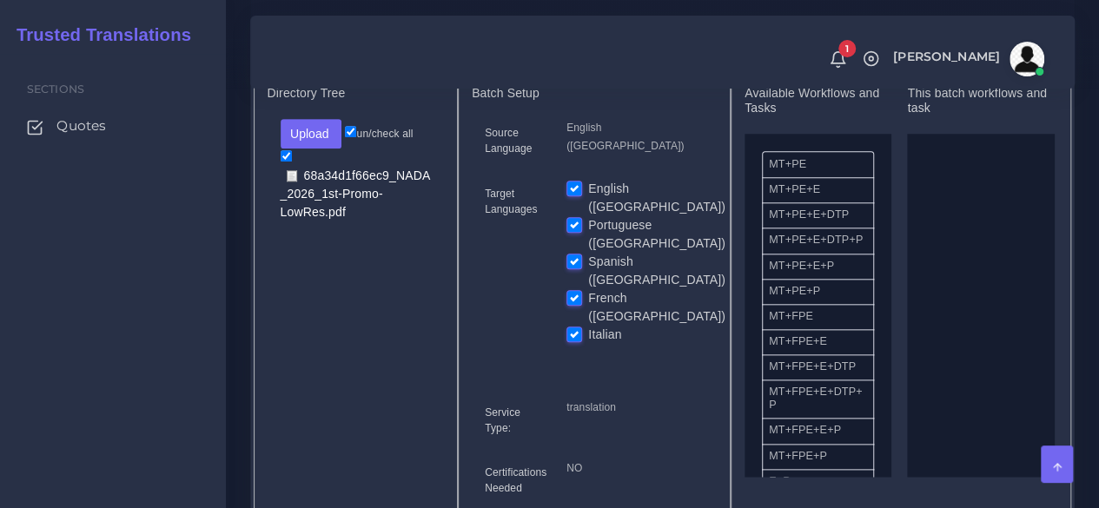
scroll to position [608, 0]
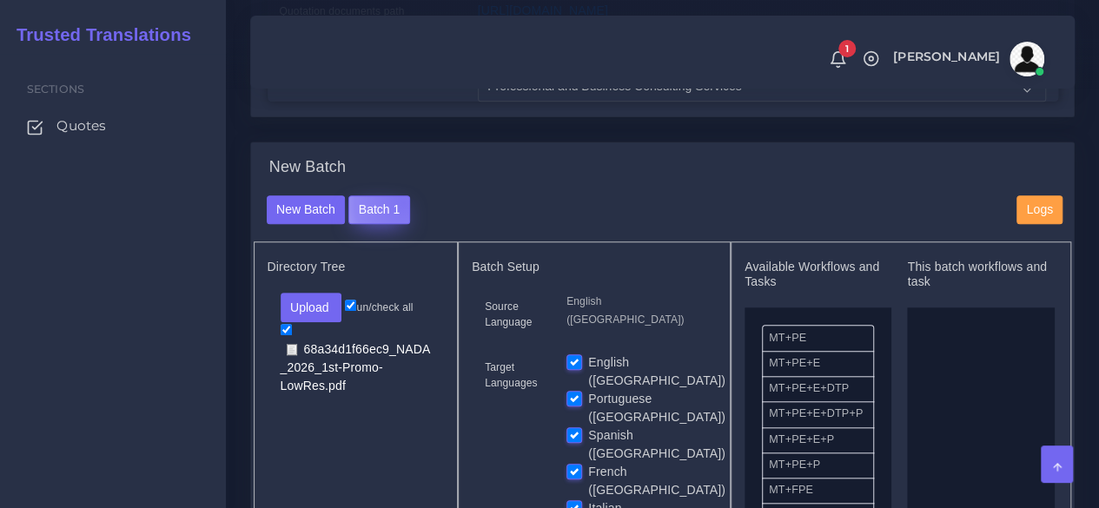
click at [401, 225] on button "Batch 1" at bounding box center [378, 211] width 61 height 30
